Goal: Find specific page/section: Find specific page/section

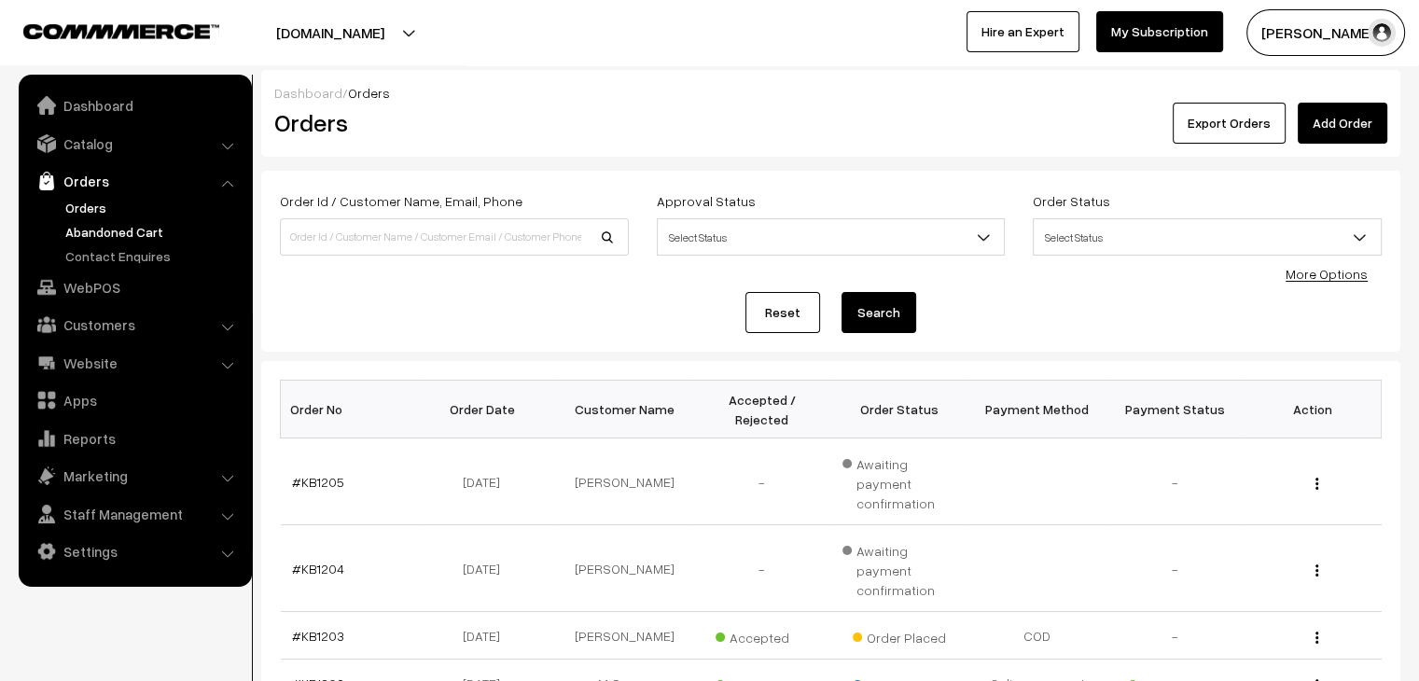
click at [95, 223] on link "Abandoned Cart" at bounding box center [153, 232] width 185 height 20
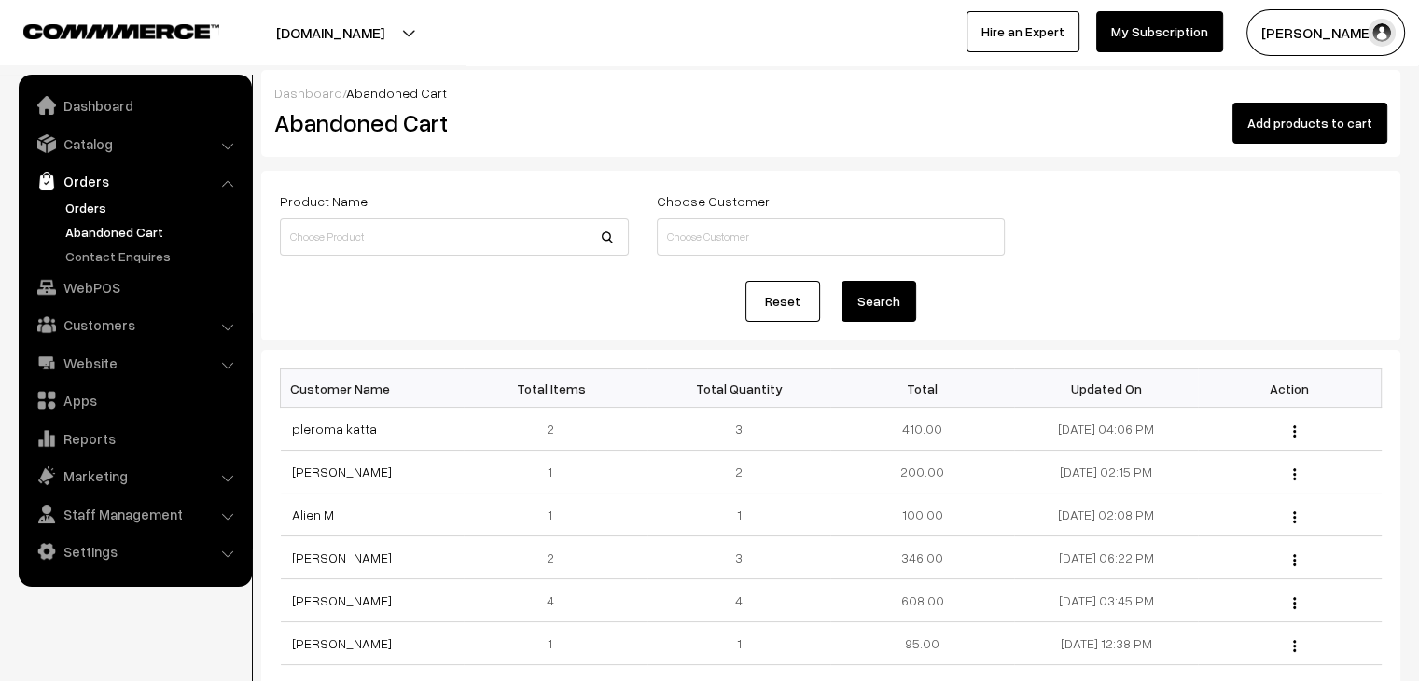
click at [61, 198] on link "Orders" at bounding box center [153, 208] width 185 height 20
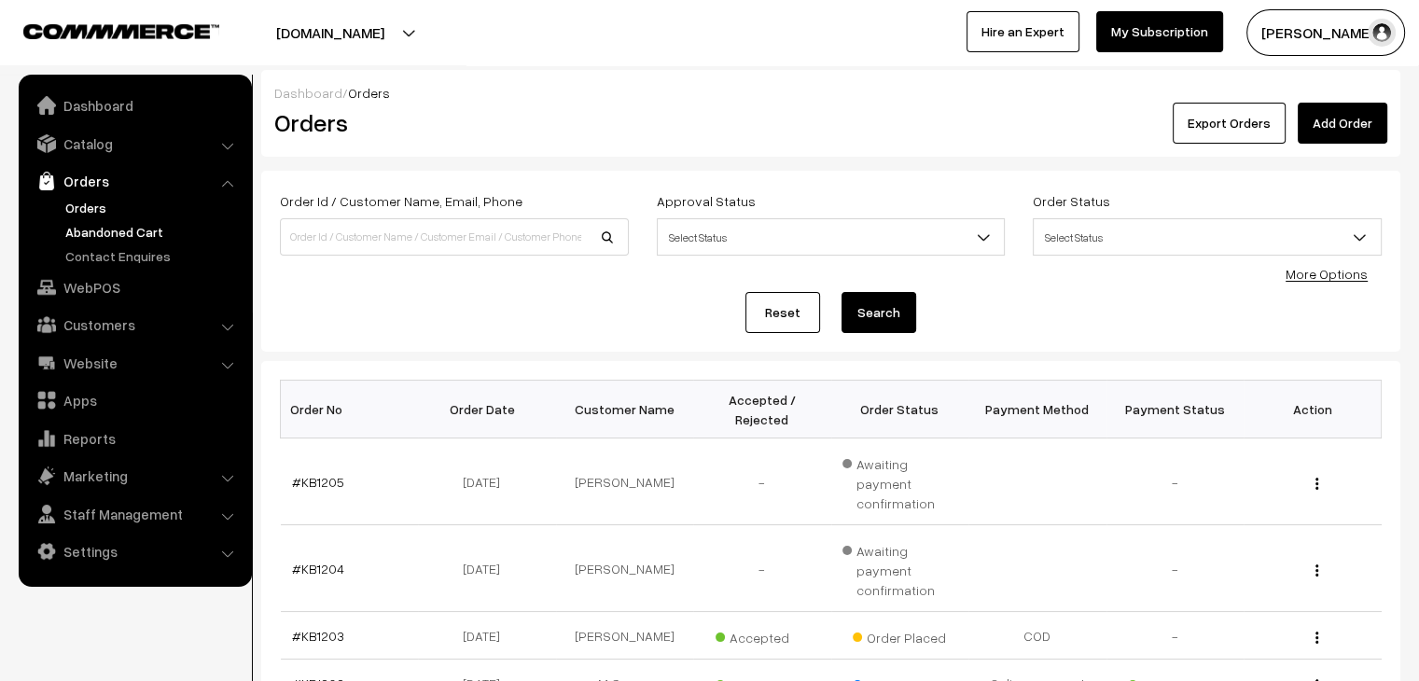
click at [108, 228] on link "Abandoned Cart" at bounding box center [153, 232] width 185 height 20
